Goal: Find specific page/section

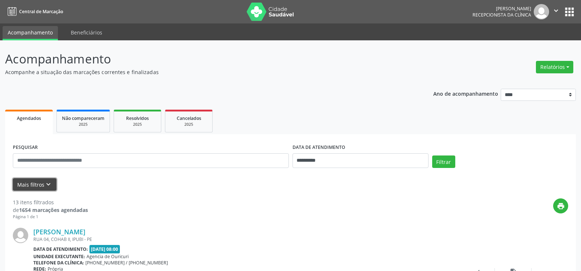
click at [39, 182] on button "Mais filtros keyboard_arrow_down" at bounding box center [35, 184] width 44 height 13
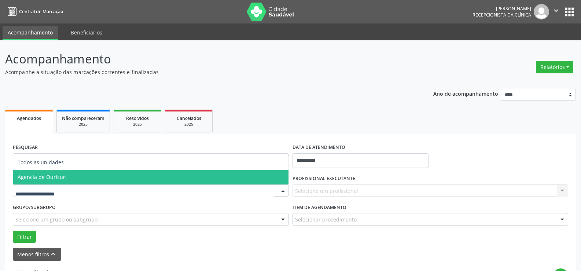
click at [58, 171] on span "Agencia de Ouricuri" at bounding box center [150, 177] width 275 height 15
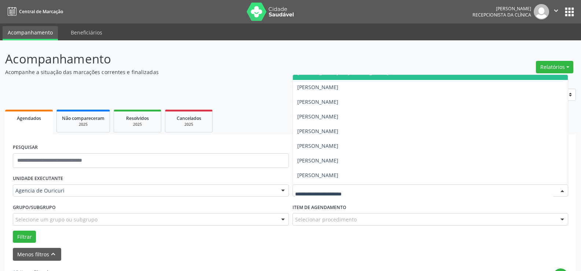
scroll to position [154, 0]
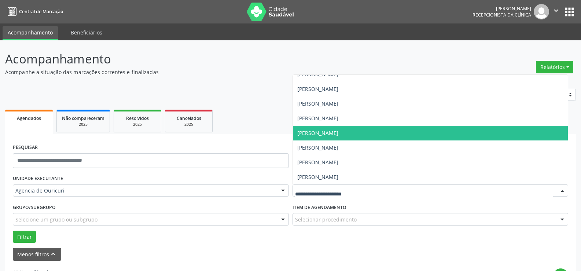
click at [351, 138] on span "[PERSON_NAME]" at bounding box center [430, 133] width 275 height 15
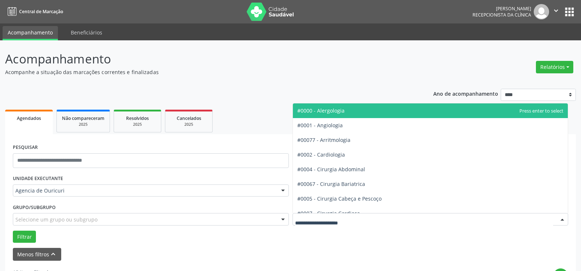
click at [331, 224] on div at bounding box center [431, 219] width 276 height 12
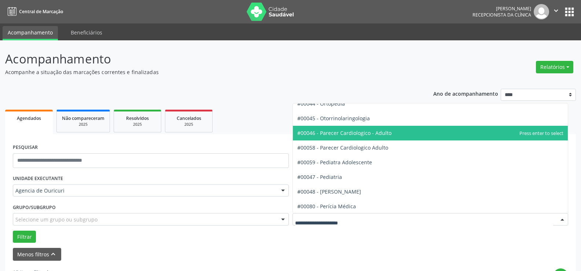
scroll to position [1063, 0]
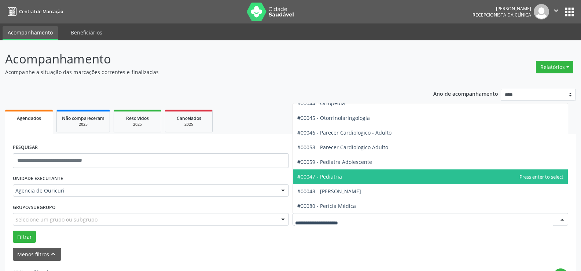
click at [331, 170] on span "#00047 - Pediatria" at bounding box center [430, 176] width 275 height 15
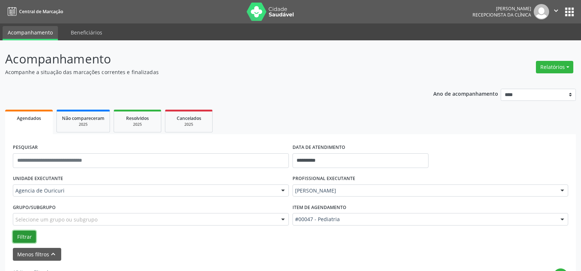
click at [20, 237] on button "Filtrar" at bounding box center [24, 237] width 23 height 12
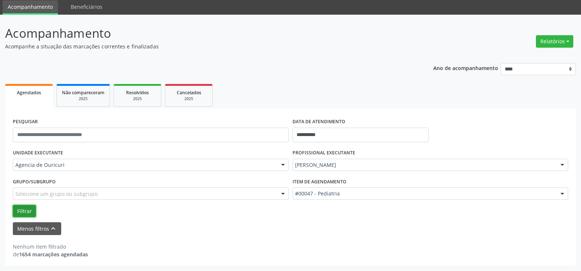
click at [32, 206] on button "Filtrar" at bounding box center [24, 211] width 23 height 12
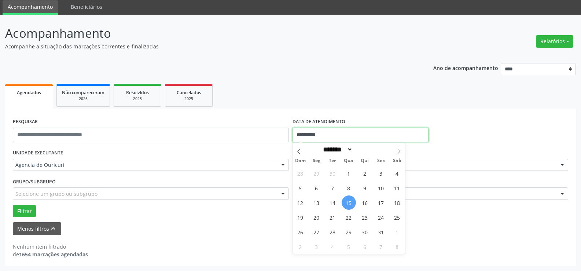
click at [337, 140] on input "**********" at bounding box center [361, 135] width 136 height 15
click at [360, 201] on span "16" at bounding box center [365, 202] width 14 height 14
type input "**********"
click at [360, 201] on span "16" at bounding box center [365, 202] width 14 height 14
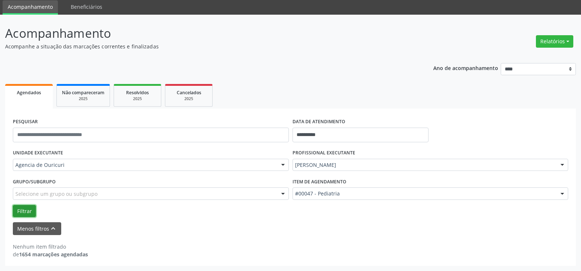
click at [23, 212] on button "Filtrar" at bounding box center [24, 211] width 23 height 12
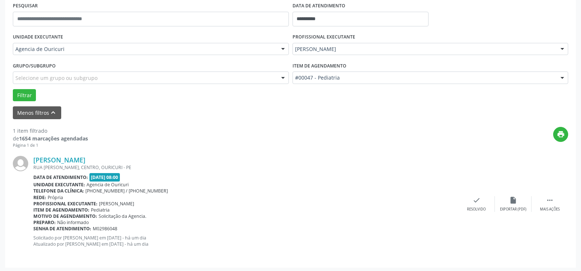
scroll to position [143, 0]
